Goal: Information Seeking & Learning: Learn about a topic

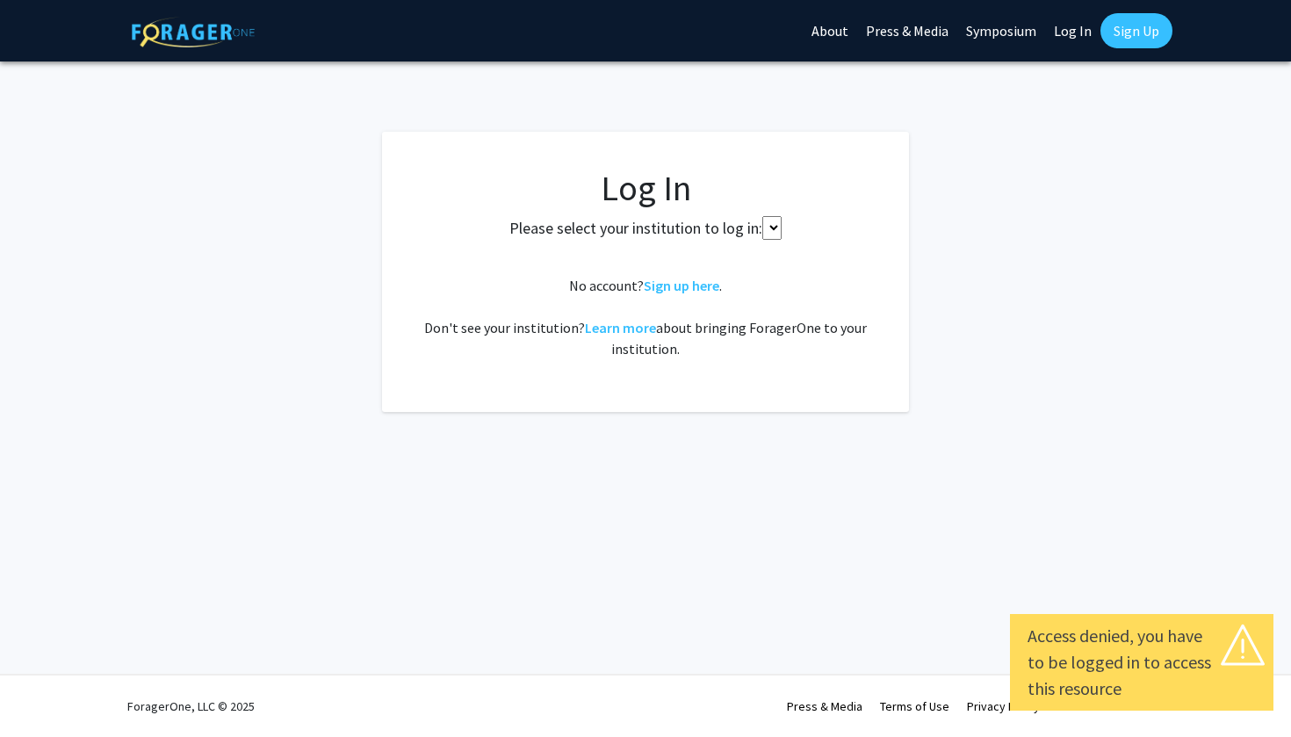
click at [777, 227] on select at bounding box center [771, 228] width 19 height 24
click at [1059, 30] on link "Log In" at bounding box center [1072, 30] width 55 height 61
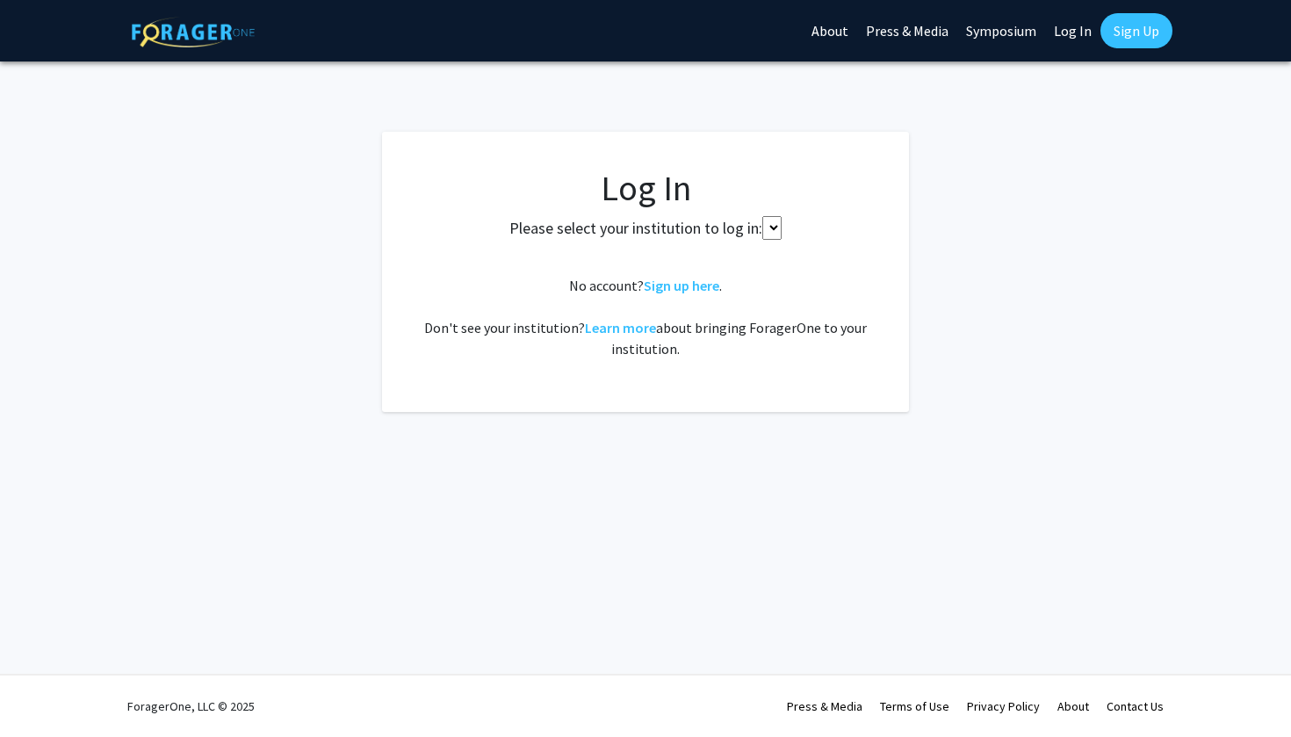
click at [1070, 35] on link "Log In" at bounding box center [1072, 30] width 55 height 61
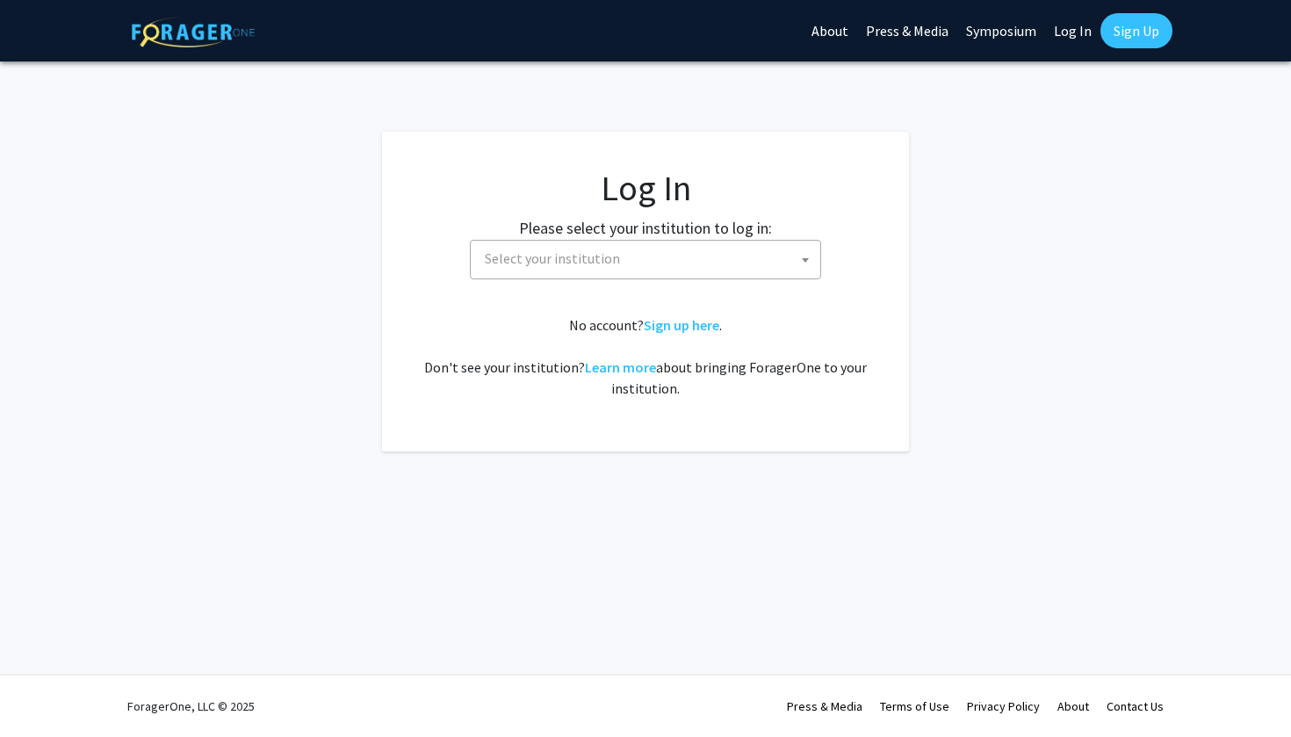
select select
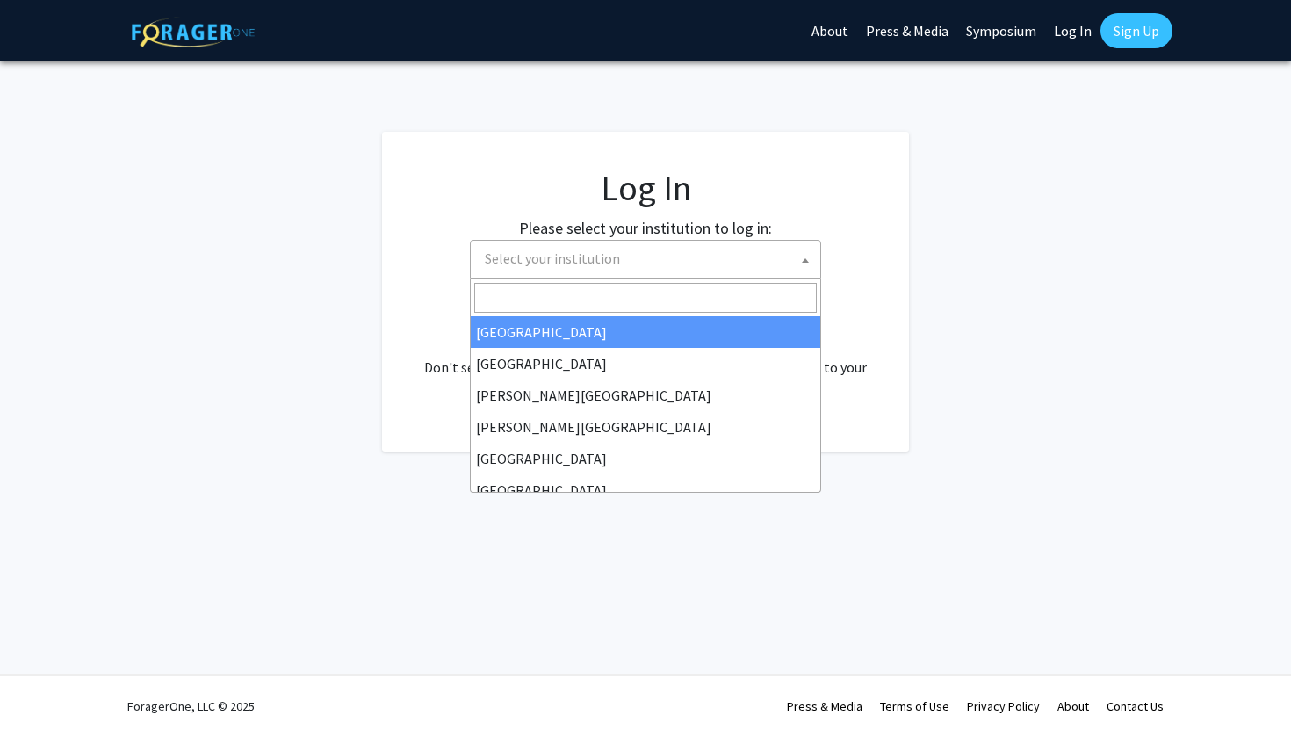
click at [787, 269] on span "Select your institution" at bounding box center [649, 259] width 342 height 36
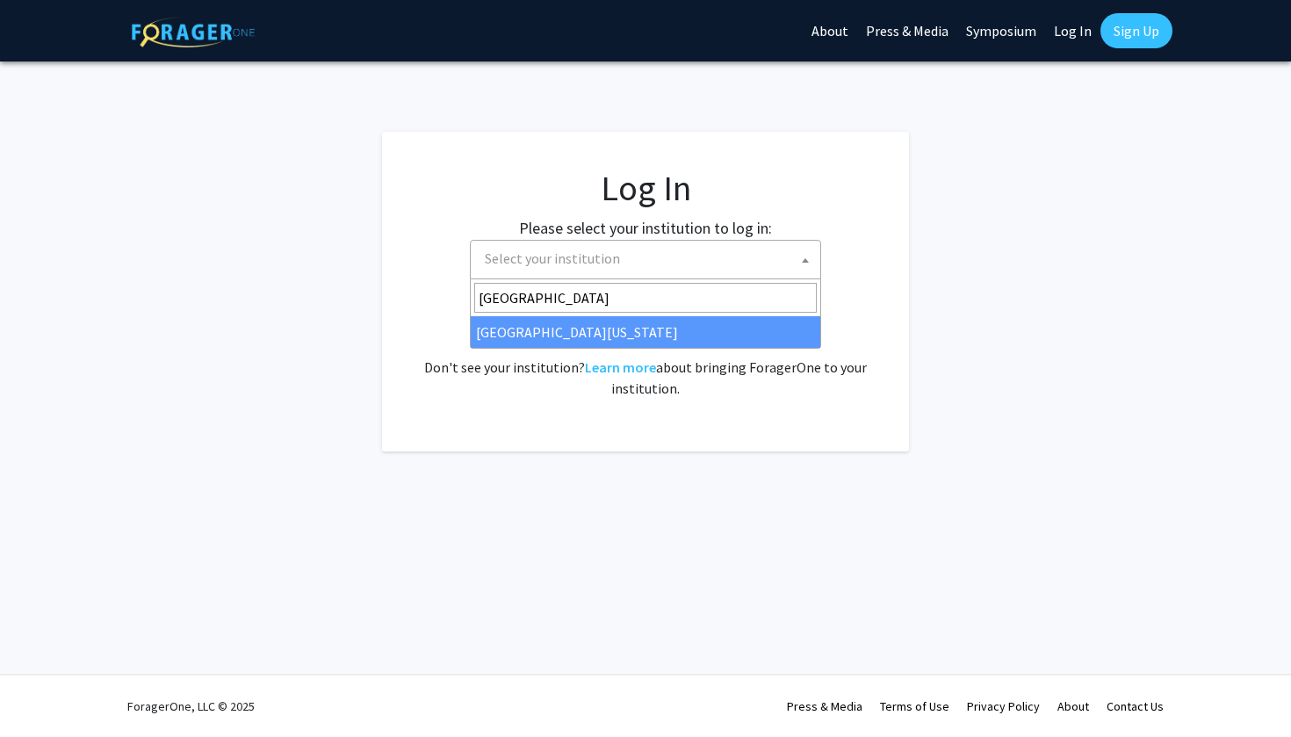
type input "[GEOGRAPHIC_DATA]"
select select "31"
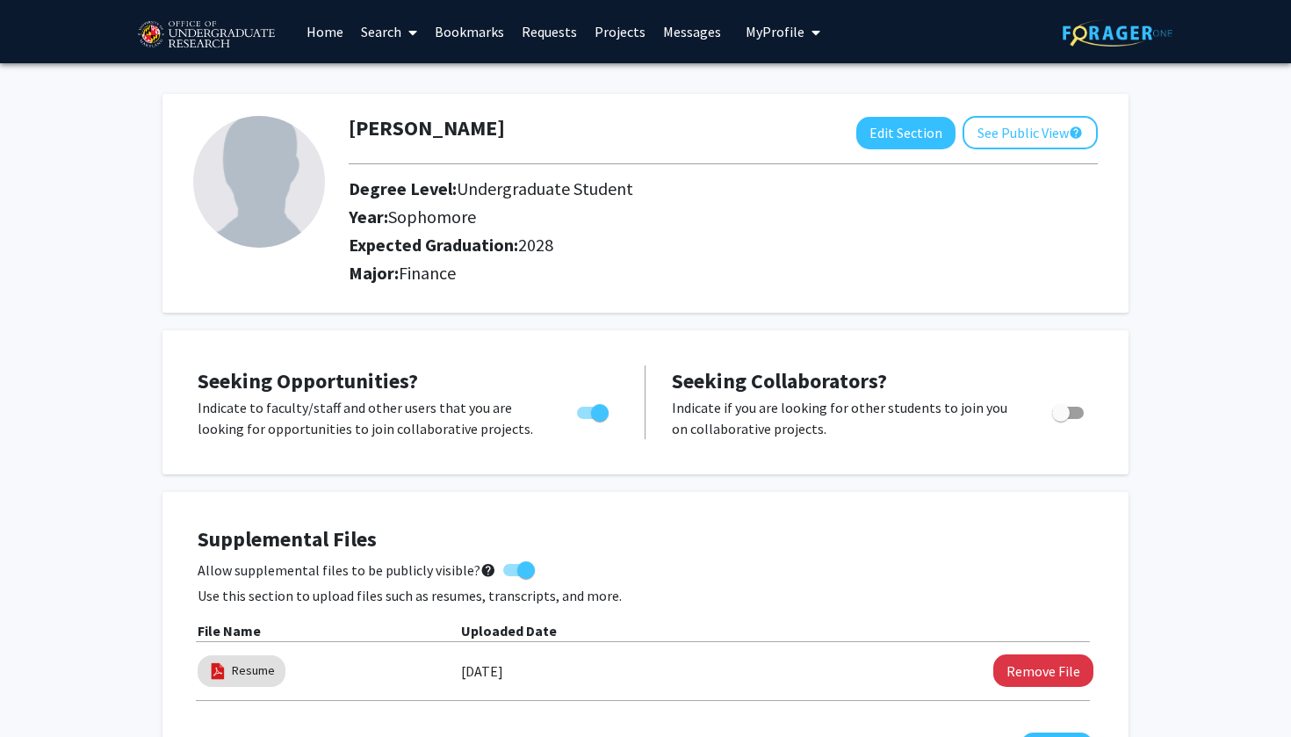
click at [414, 30] on icon at bounding box center [412, 32] width 9 height 14
click at [617, 39] on link "Projects" at bounding box center [620, 31] width 68 height 61
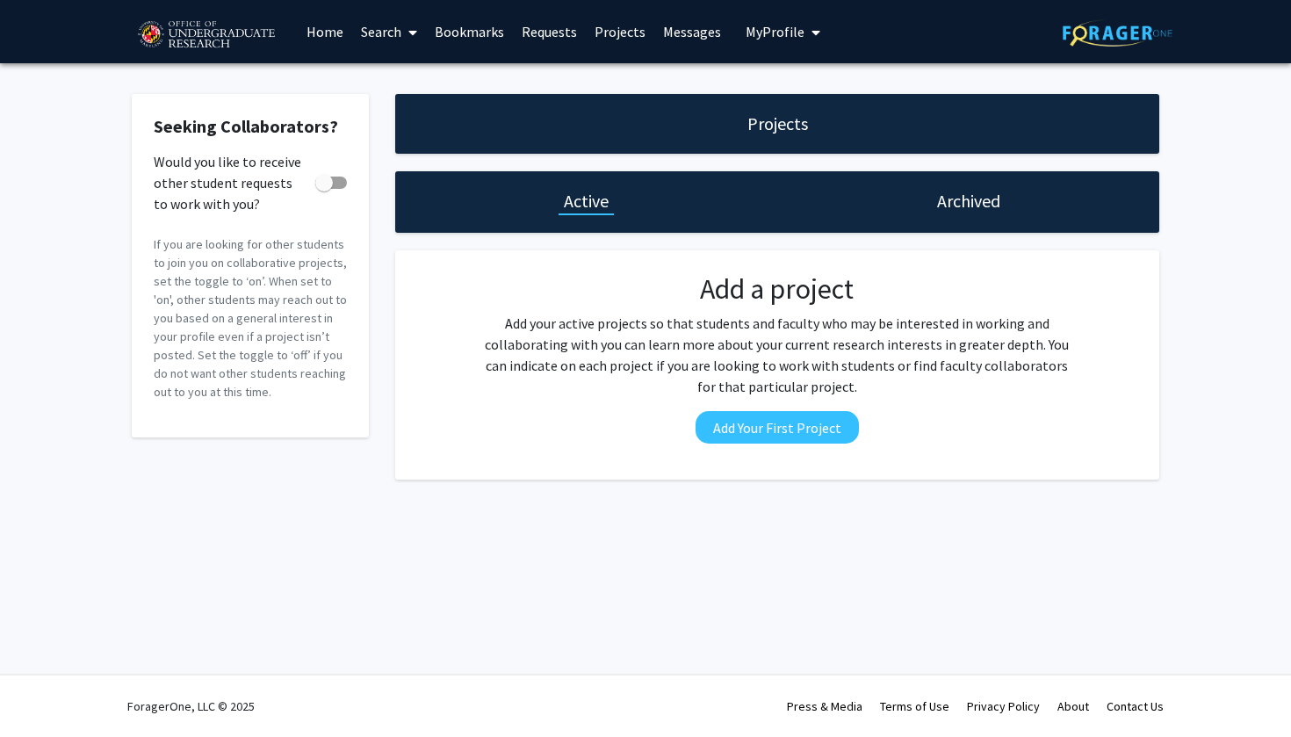
click at [373, 40] on link "Search" at bounding box center [389, 31] width 74 height 61
click at [450, 95] on span "Faculty/Staff" at bounding box center [416, 80] width 129 height 35
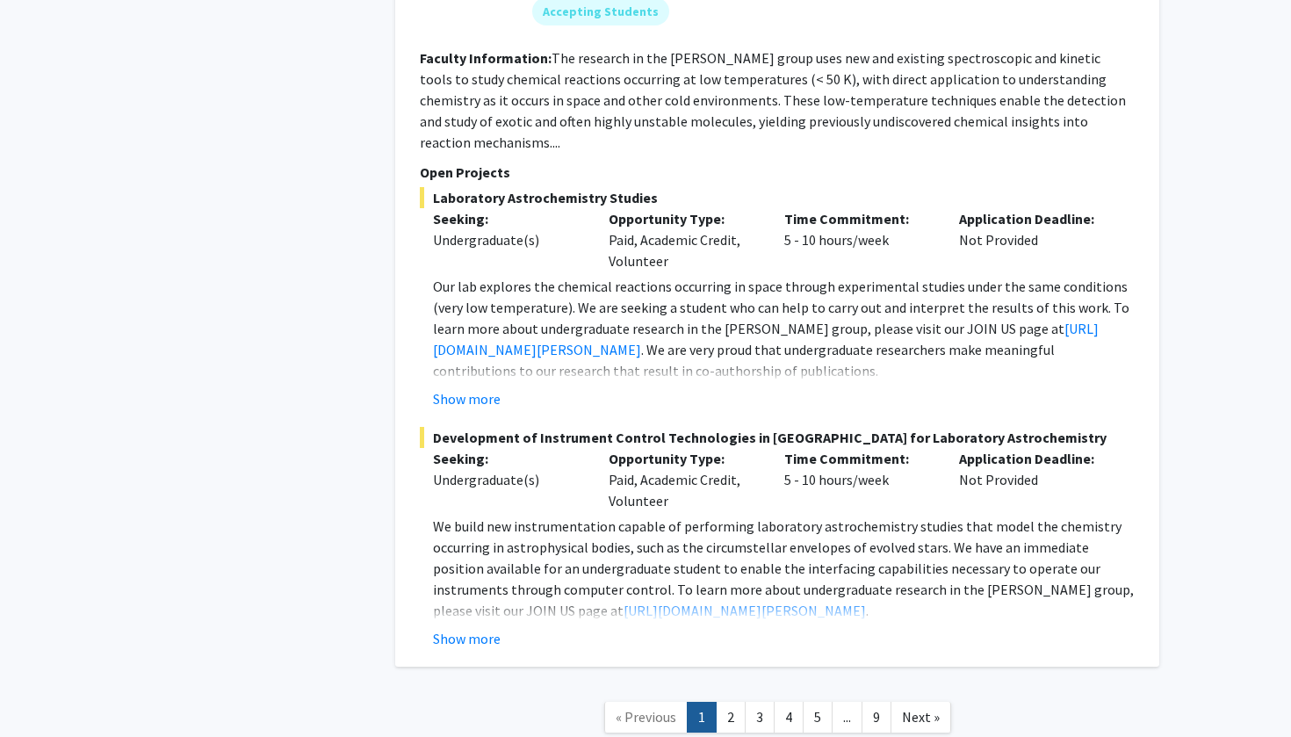
scroll to position [8198, 0]
click at [732, 702] on link "2" at bounding box center [731, 717] width 30 height 31
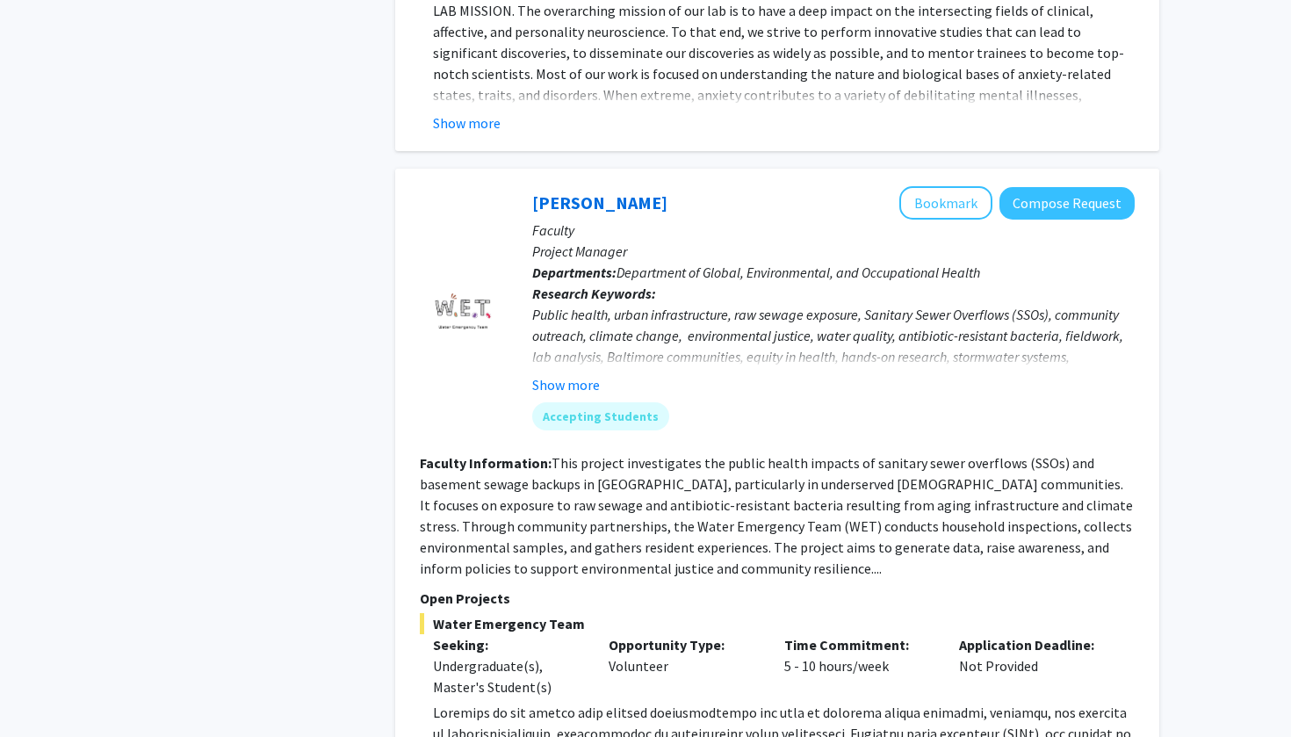
scroll to position [1191, 0]
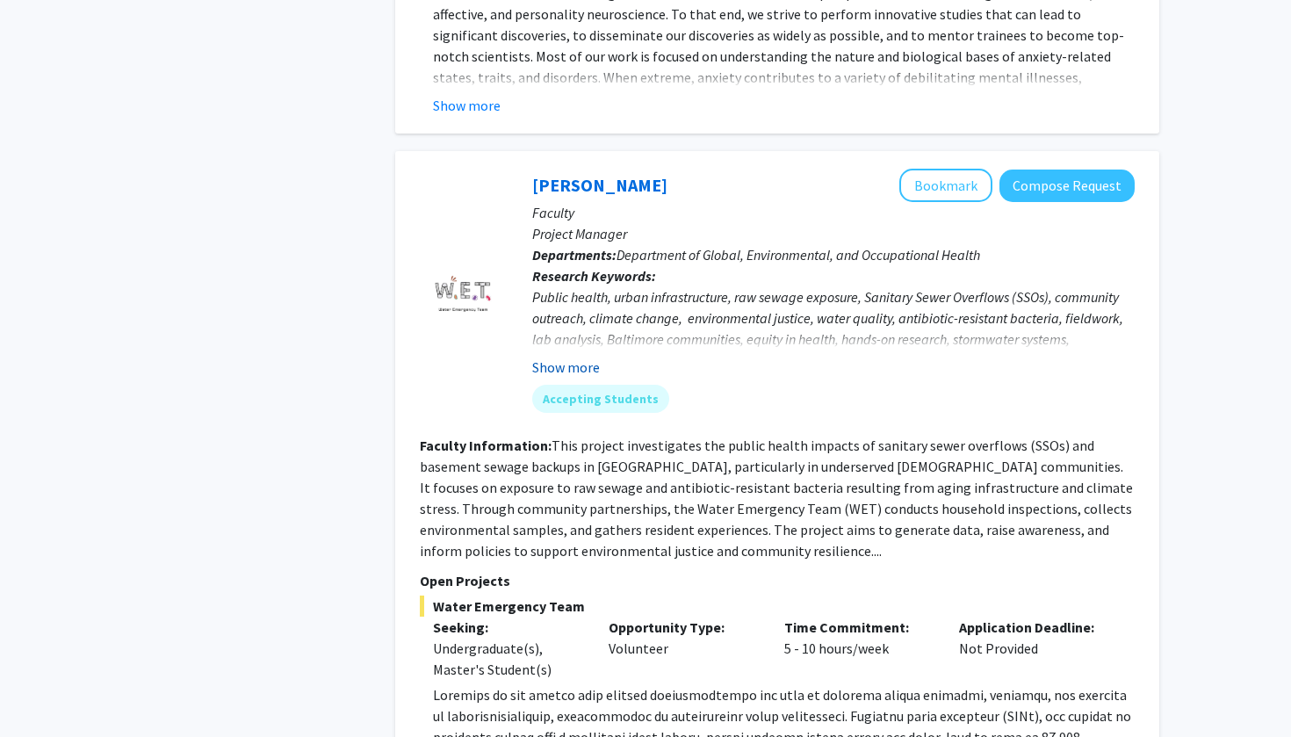
click at [559, 357] on button "Show more" at bounding box center [566, 367] width 68 height 21
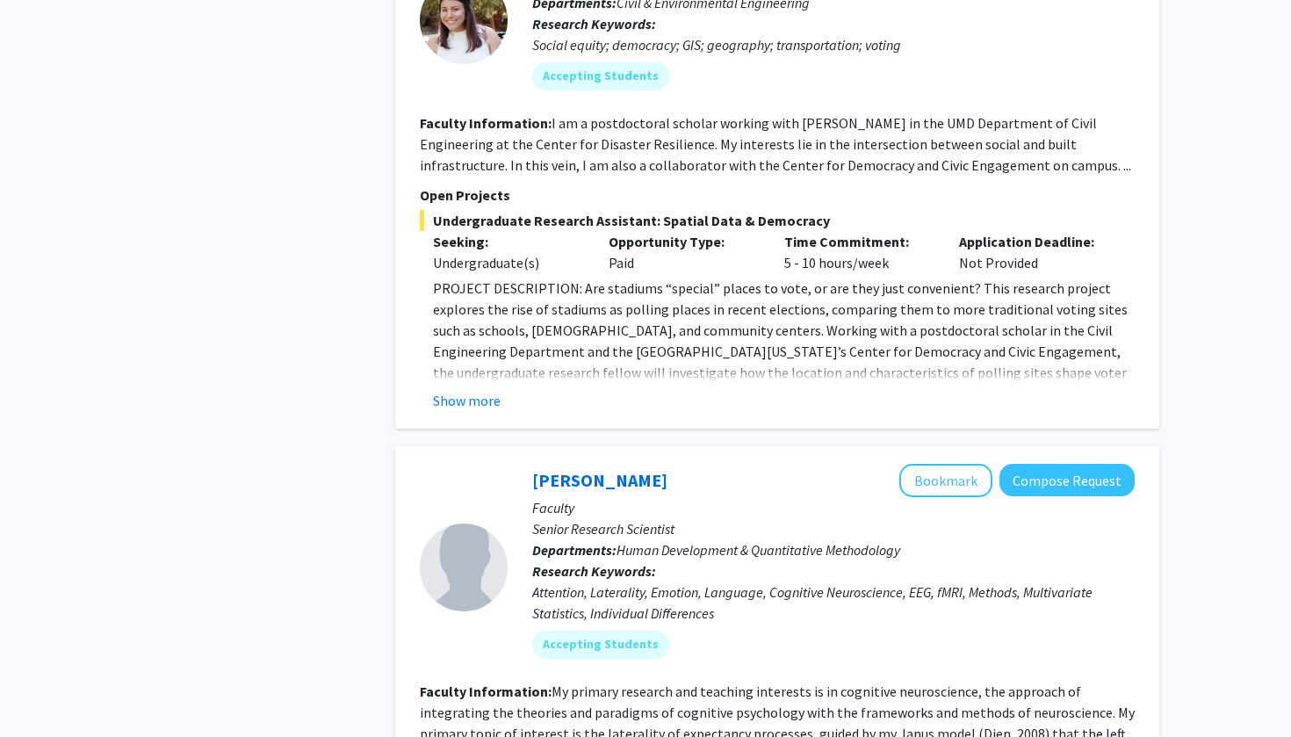
scroll to position [3251, 0]
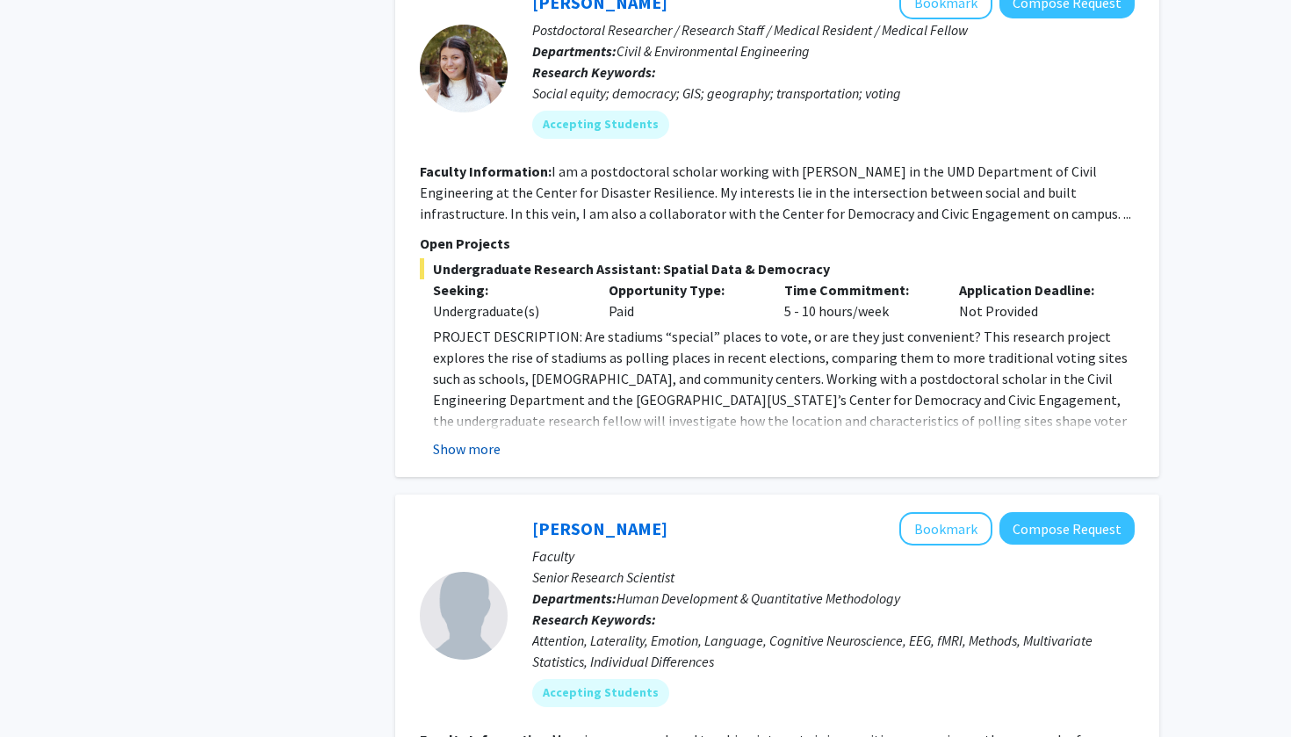
click at [453, 438] on button "Show more" at bounding box center [467, 448] width 68 height 21
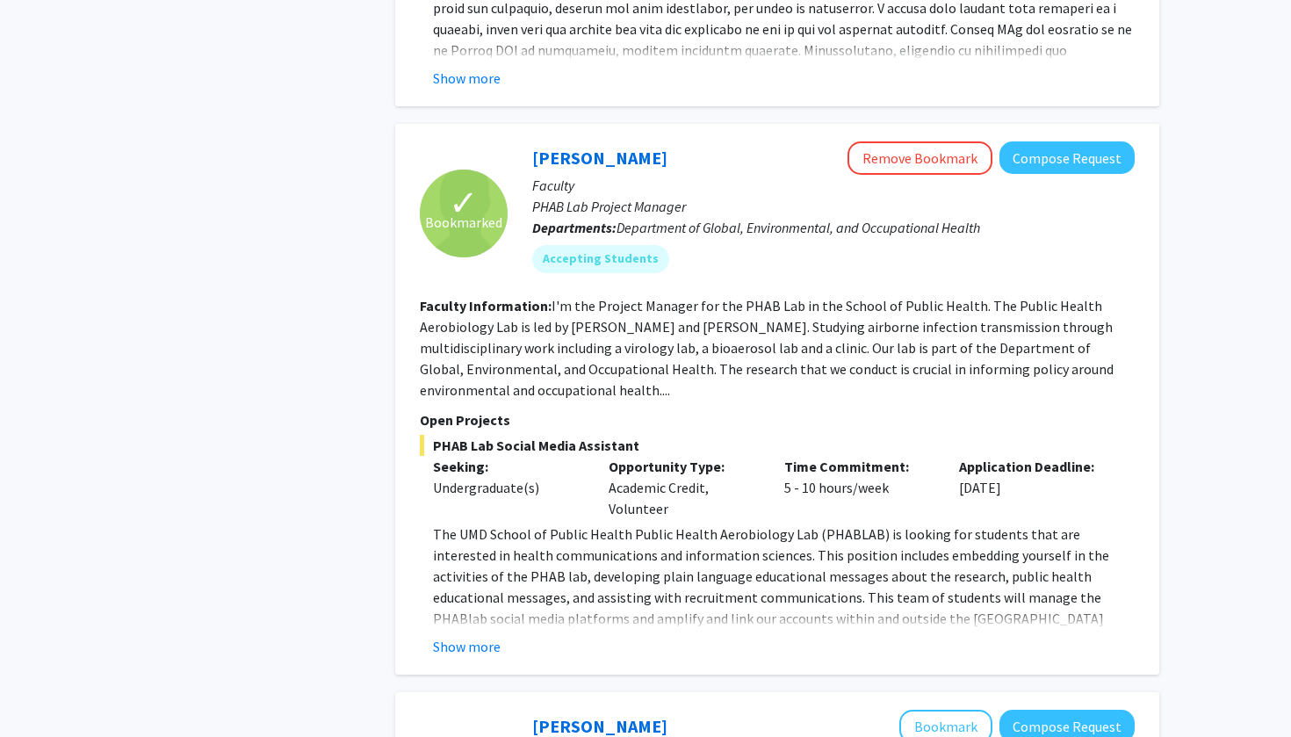
scroll to position [4688, 0]
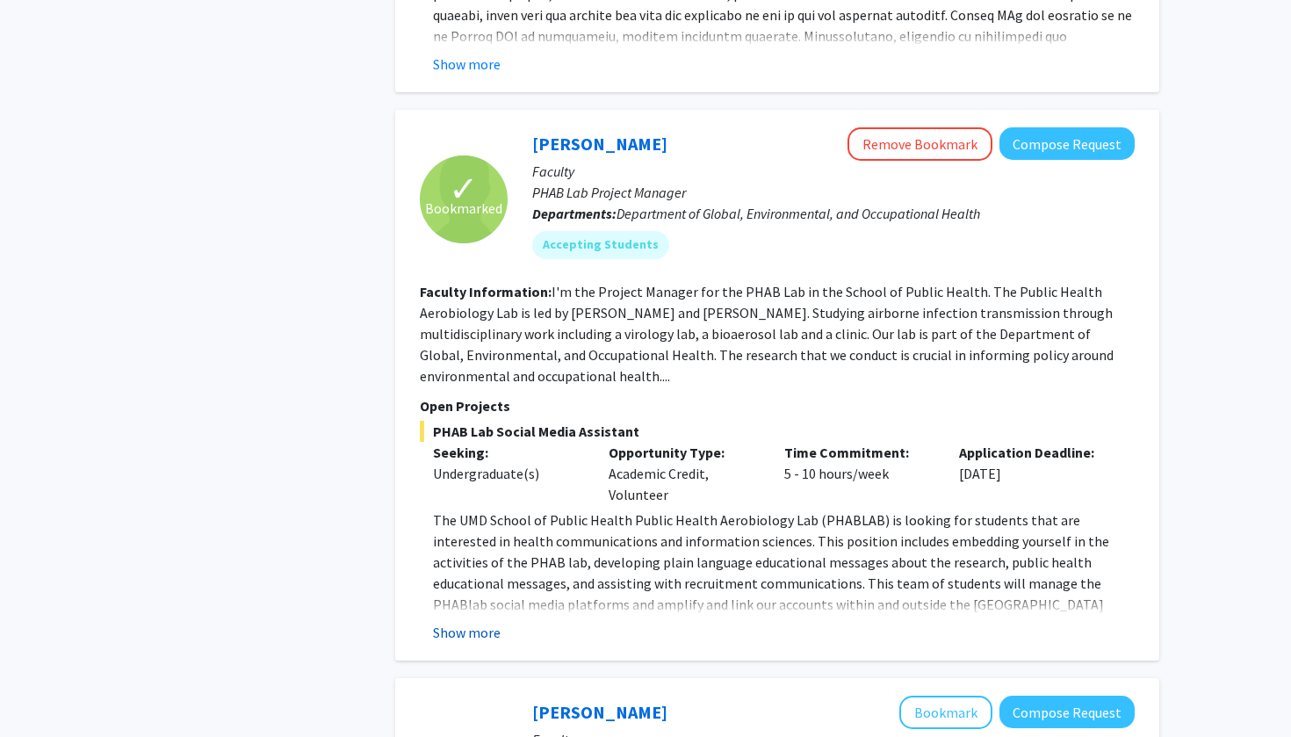
click at [481, 622] on button "Show more" at bounding box center [467, 632] width 68 height 21
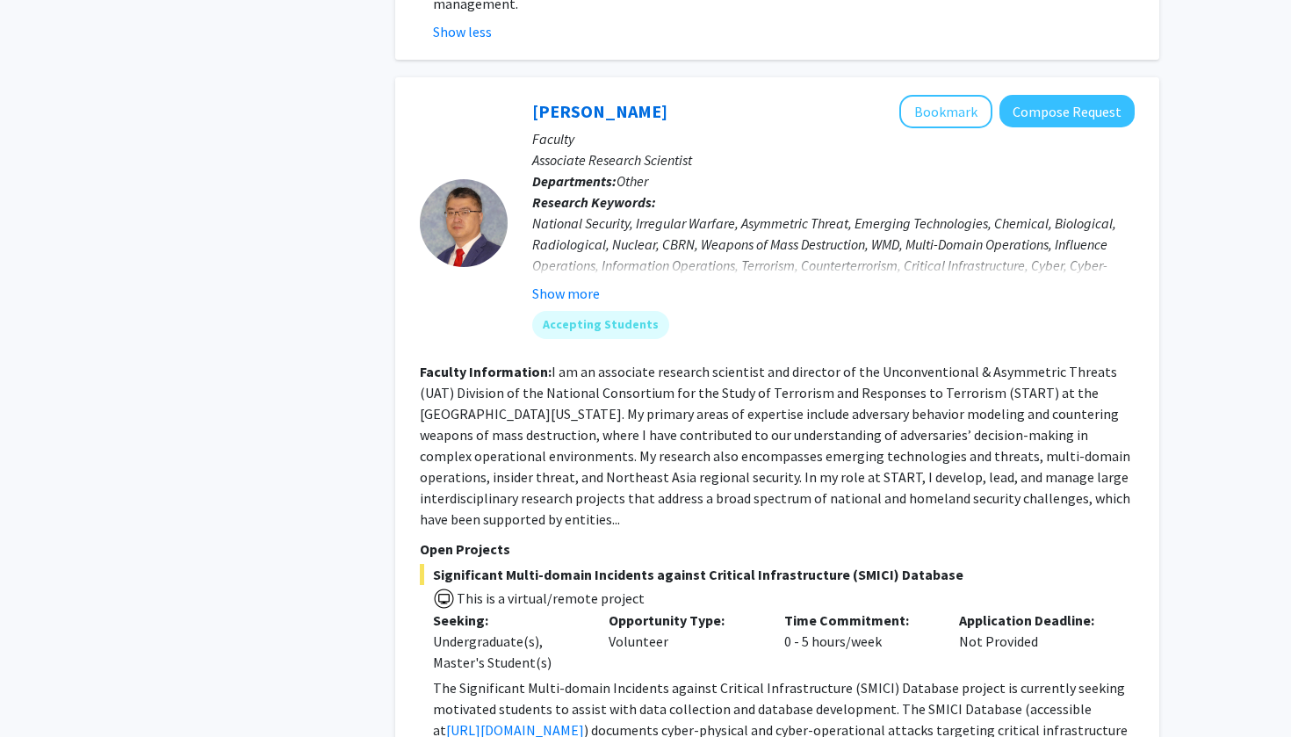
scroll to position [5462, 0]
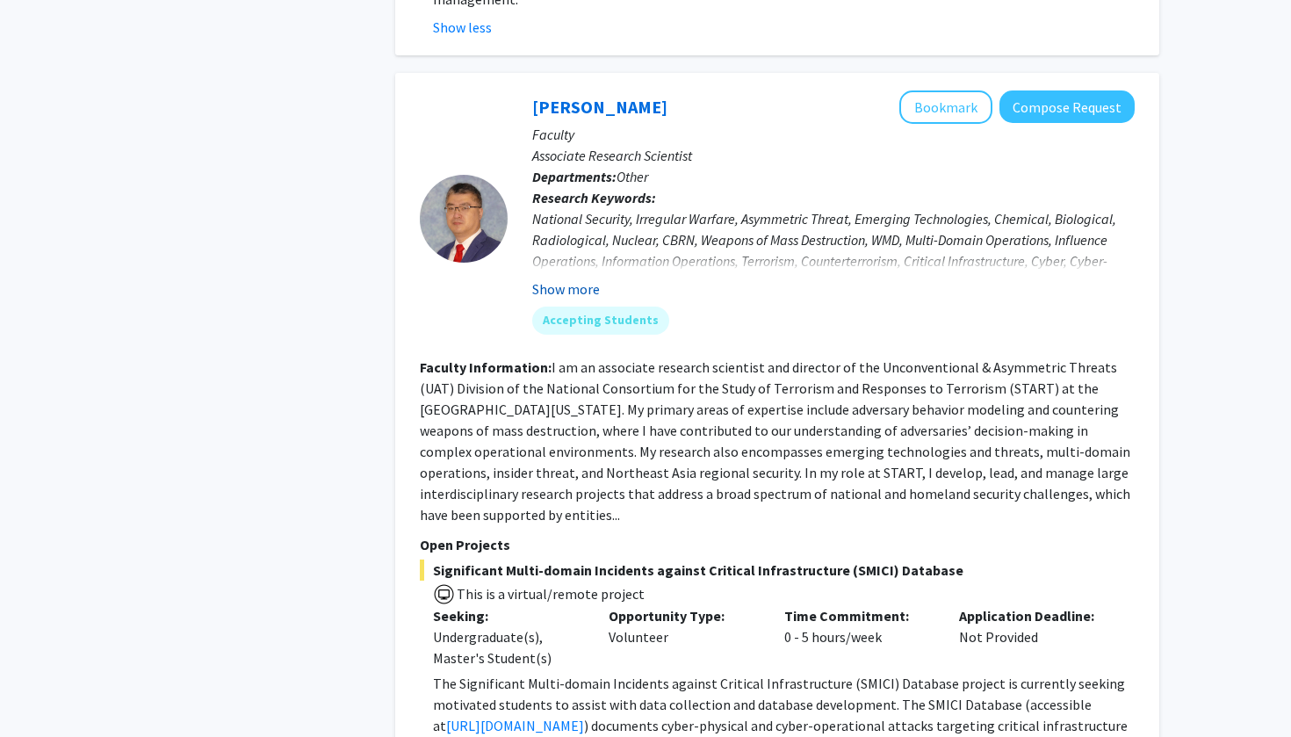
click at [561, 278] on button "Show more" at bounding box center [566, 288] width 68 height 21
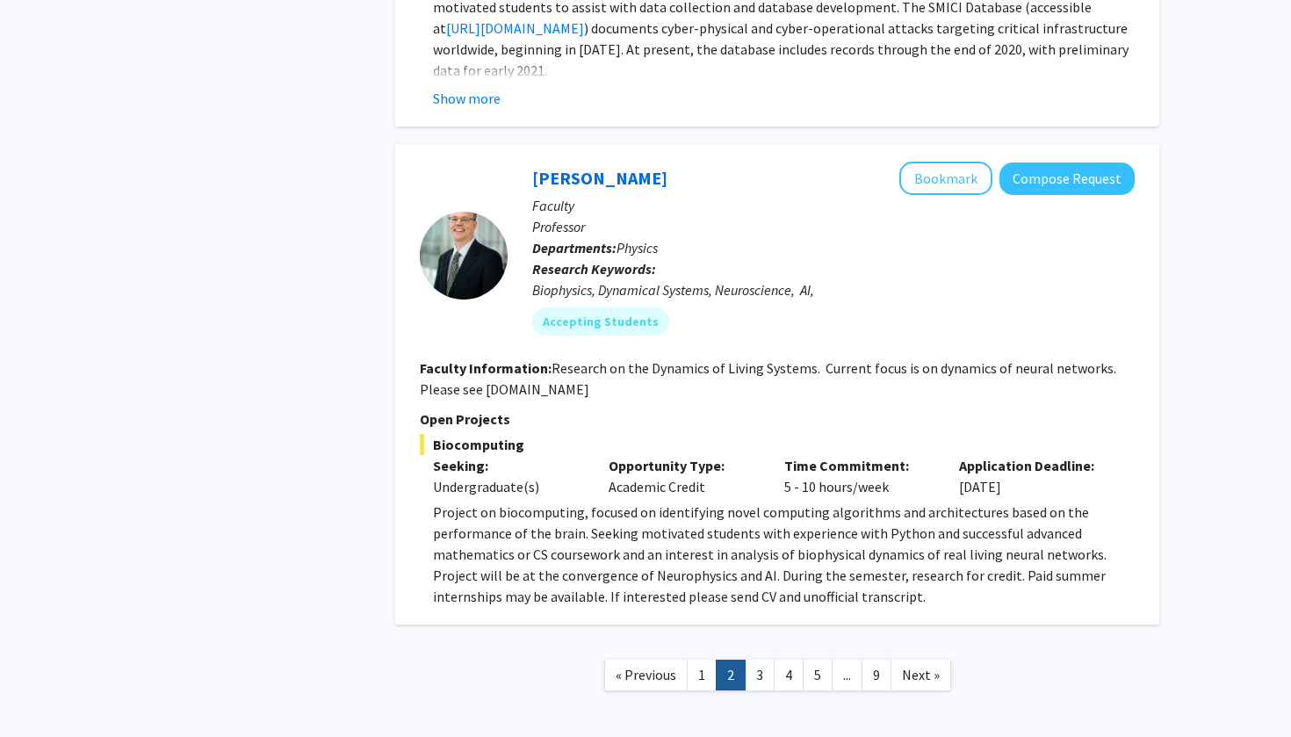
scroll to position [6179, 0]
click at [753, 660] on link "3" at bounding box center [760, 675] width 30 height 31
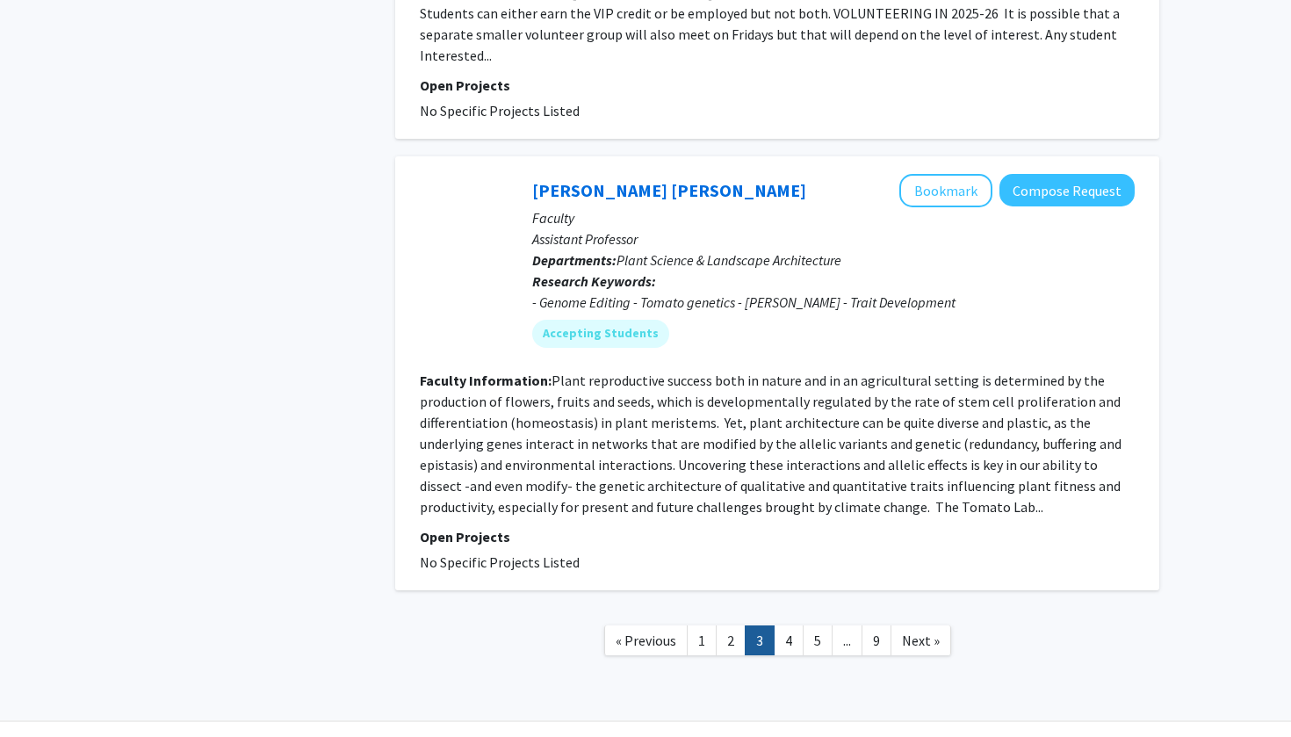
scroll to position [4187, 0]
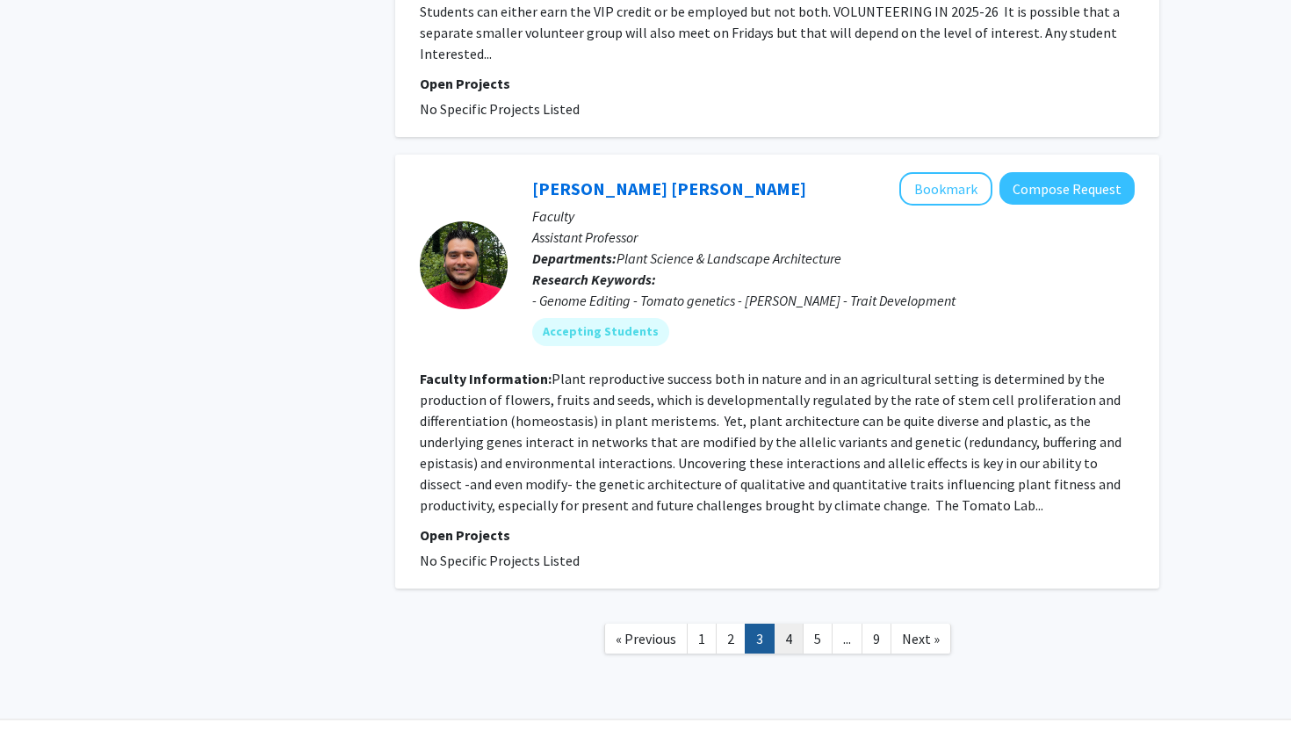
click at [789, 623] on link "4" at bounding box center [789, 638] width 30 height 31
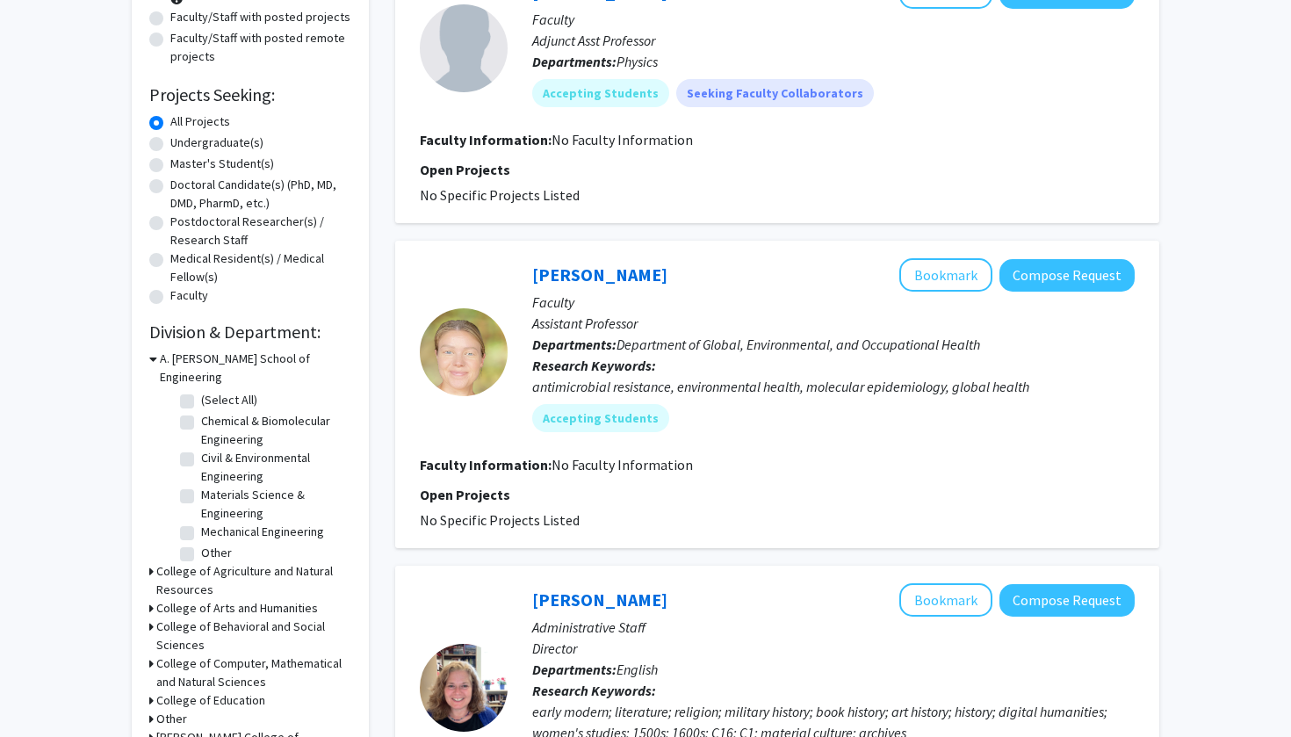
scroll to position [228, 0]
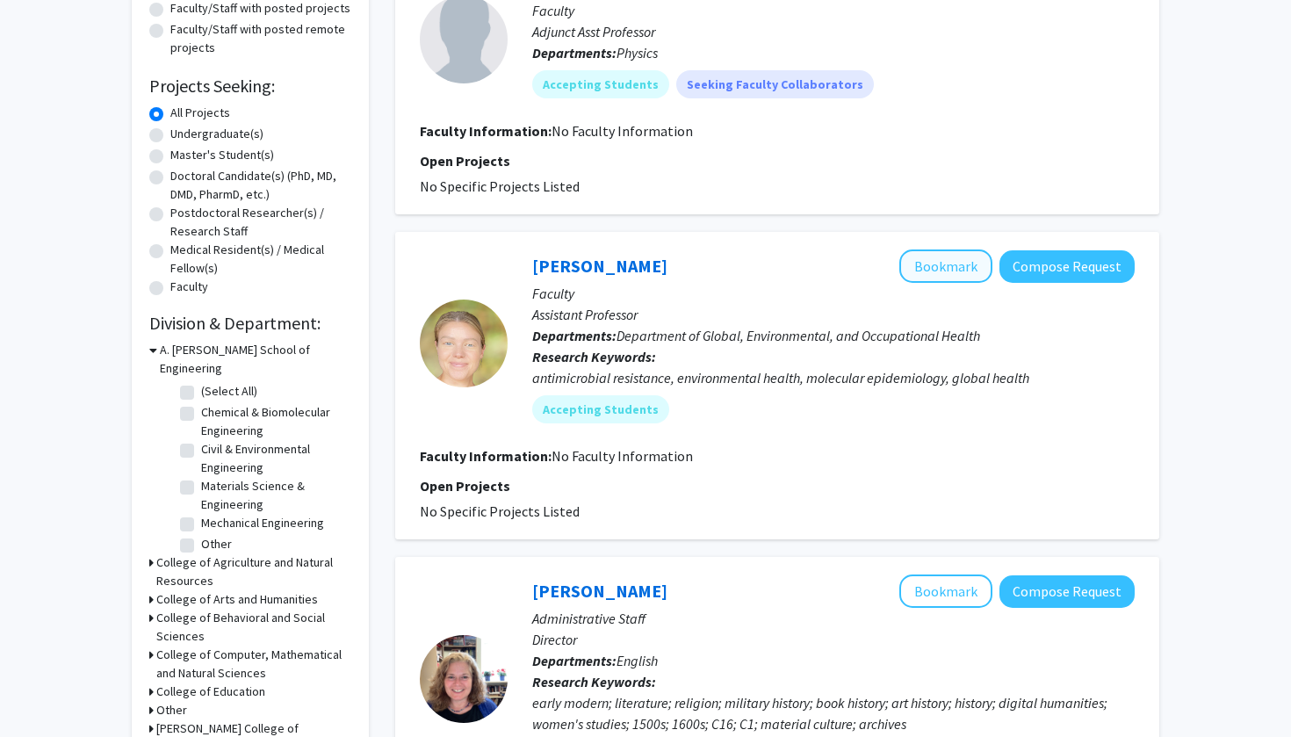
click at [943, 269] on button "Bookmark" at bounding box center [945, 265] width 93 height 33
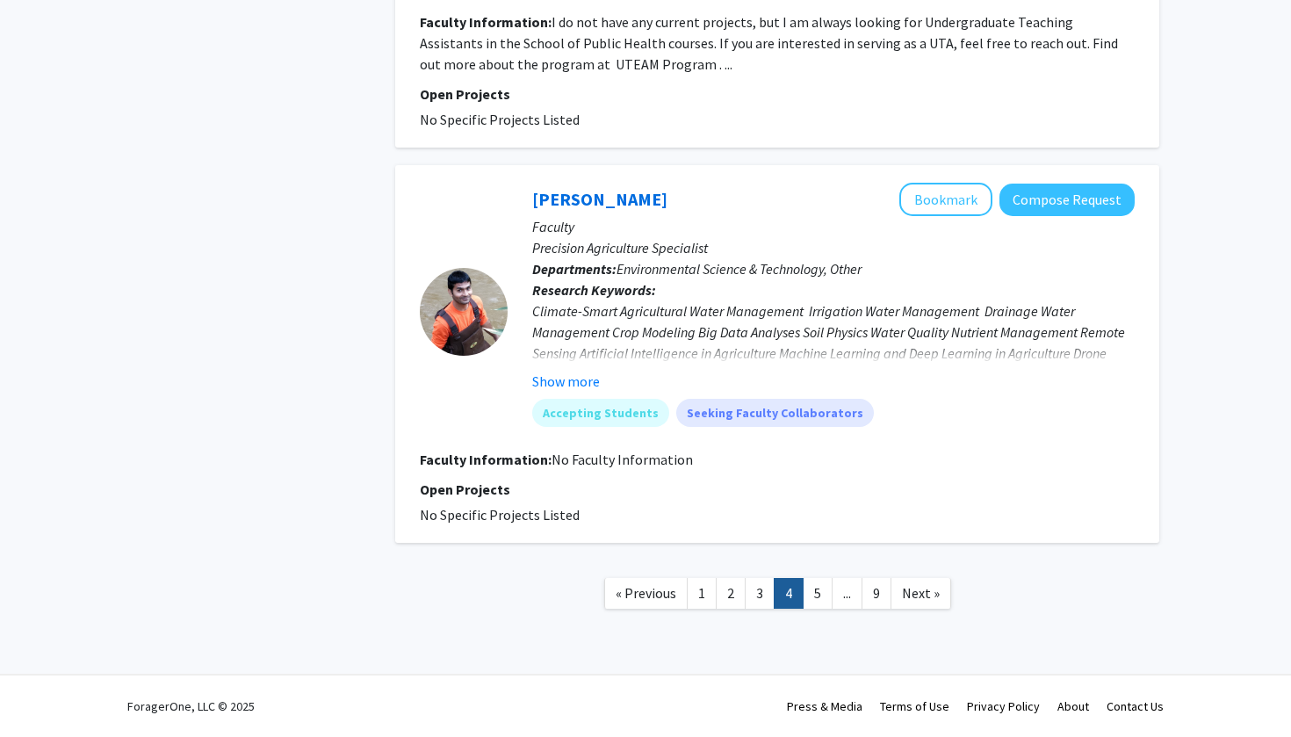
scroll to position [3001, 0]
click at [821, 599] on link "5" at bounding box center [818, 593] width 30 height 31
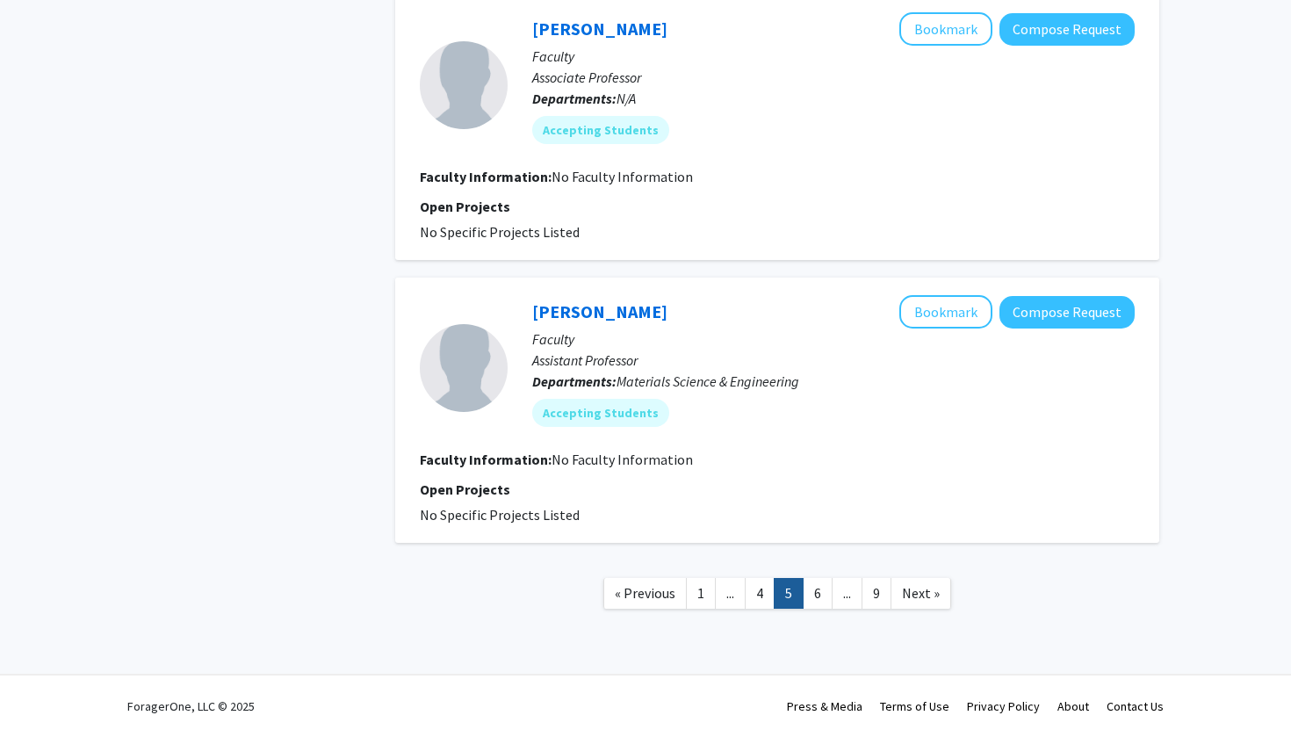
scroll to position [2425, 0]
click at [824, 602] on link "6" at bounding box center [818, 593] width 30 height 31
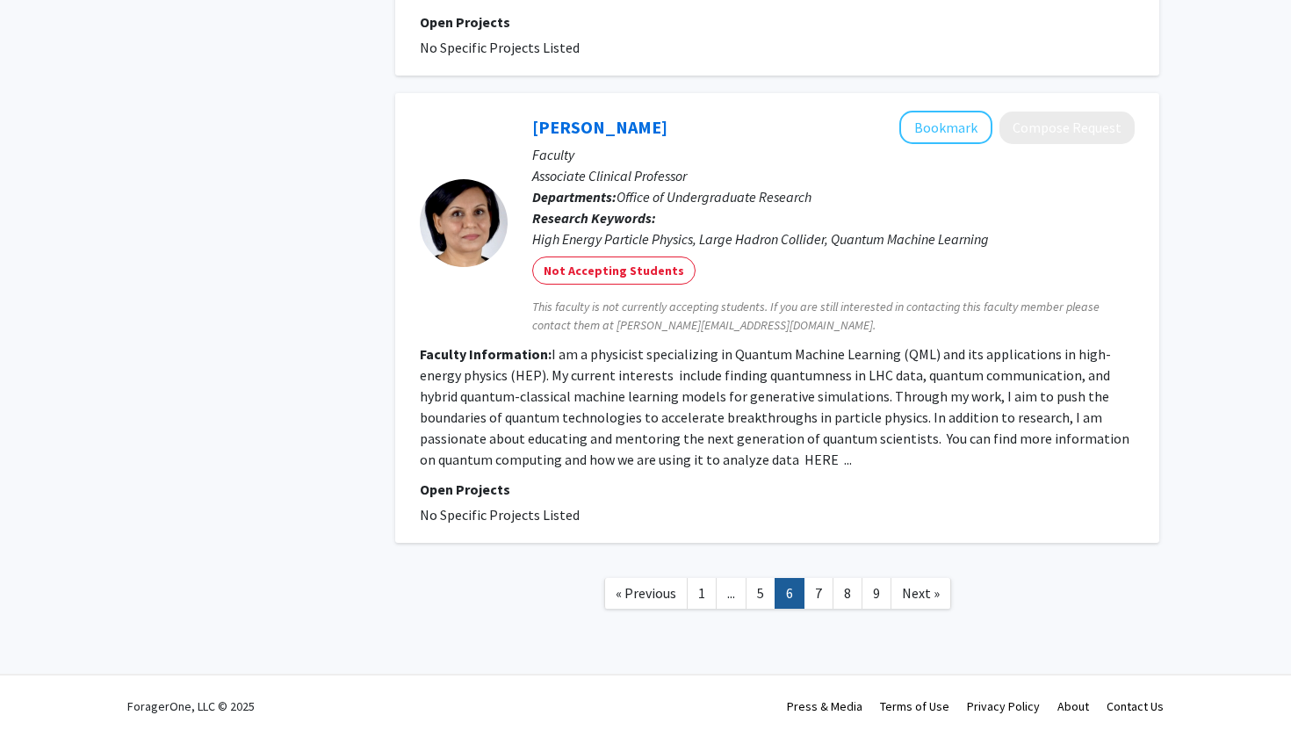
scroll to position [2900, 0]
click at [821, 592] on link "7" at bounding box center [818, 593] width 30 height 31
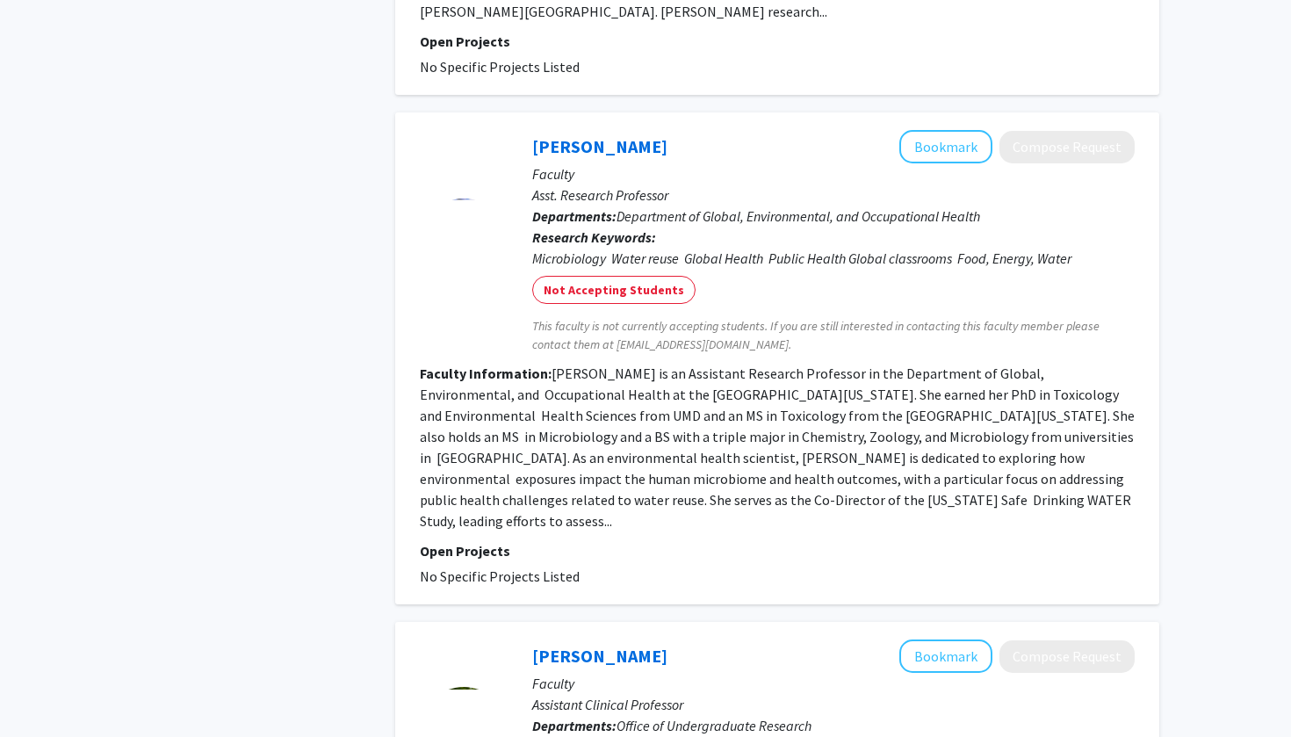
scroll to position [2368, 0]
